Goal: Task Accomplishment & Management: Manage account settings

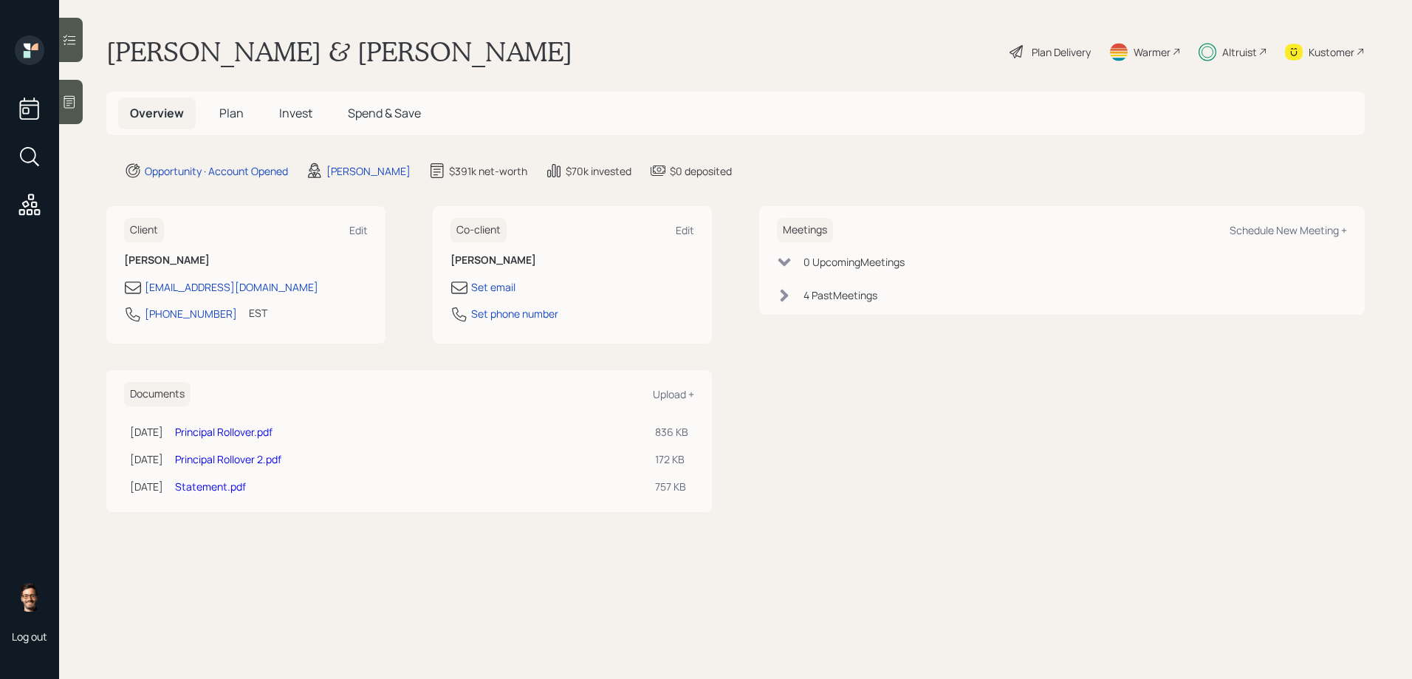
click at [304, 115] on span "Invest" at bounding box center [295, 113] width 33 height 16
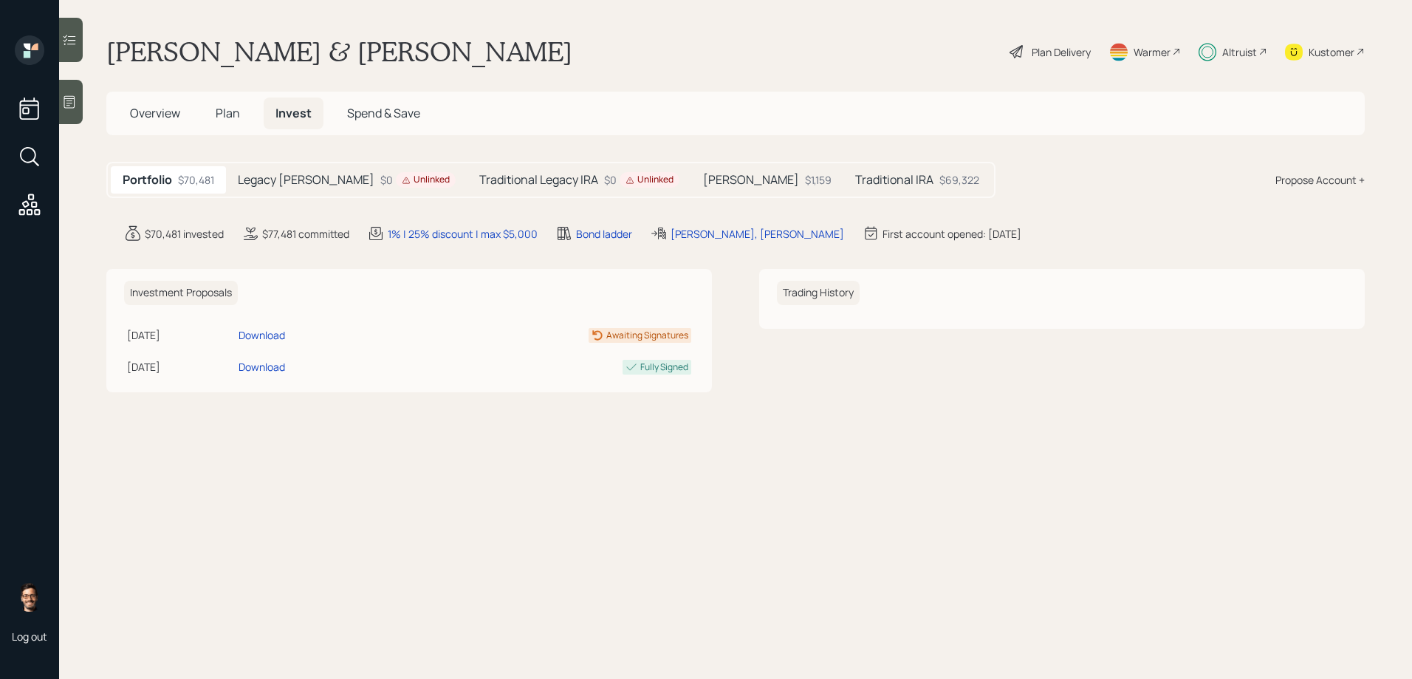
click at [703, 187] on h5 "[PERSON_NAME]" at bounding box center [751, 180] width 96 height 14
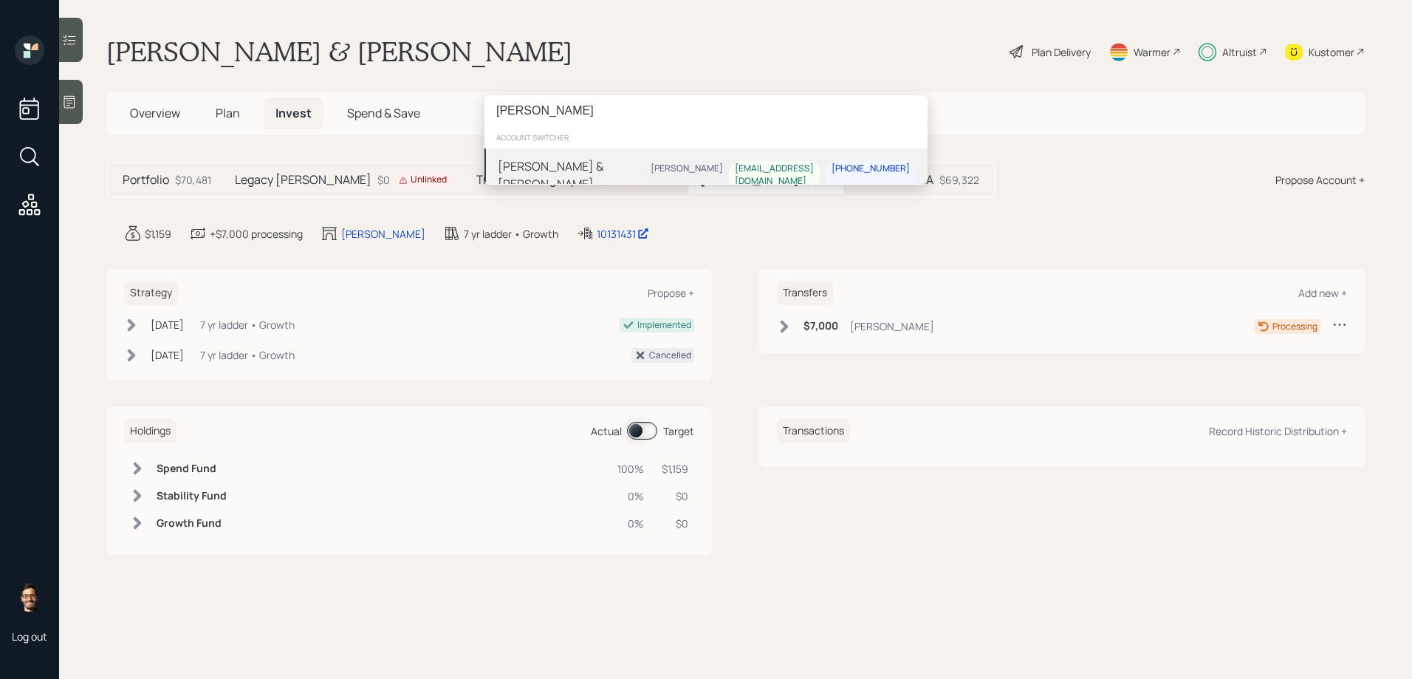
type input "[PERSON_NAME]"
